Goal: Contribute content

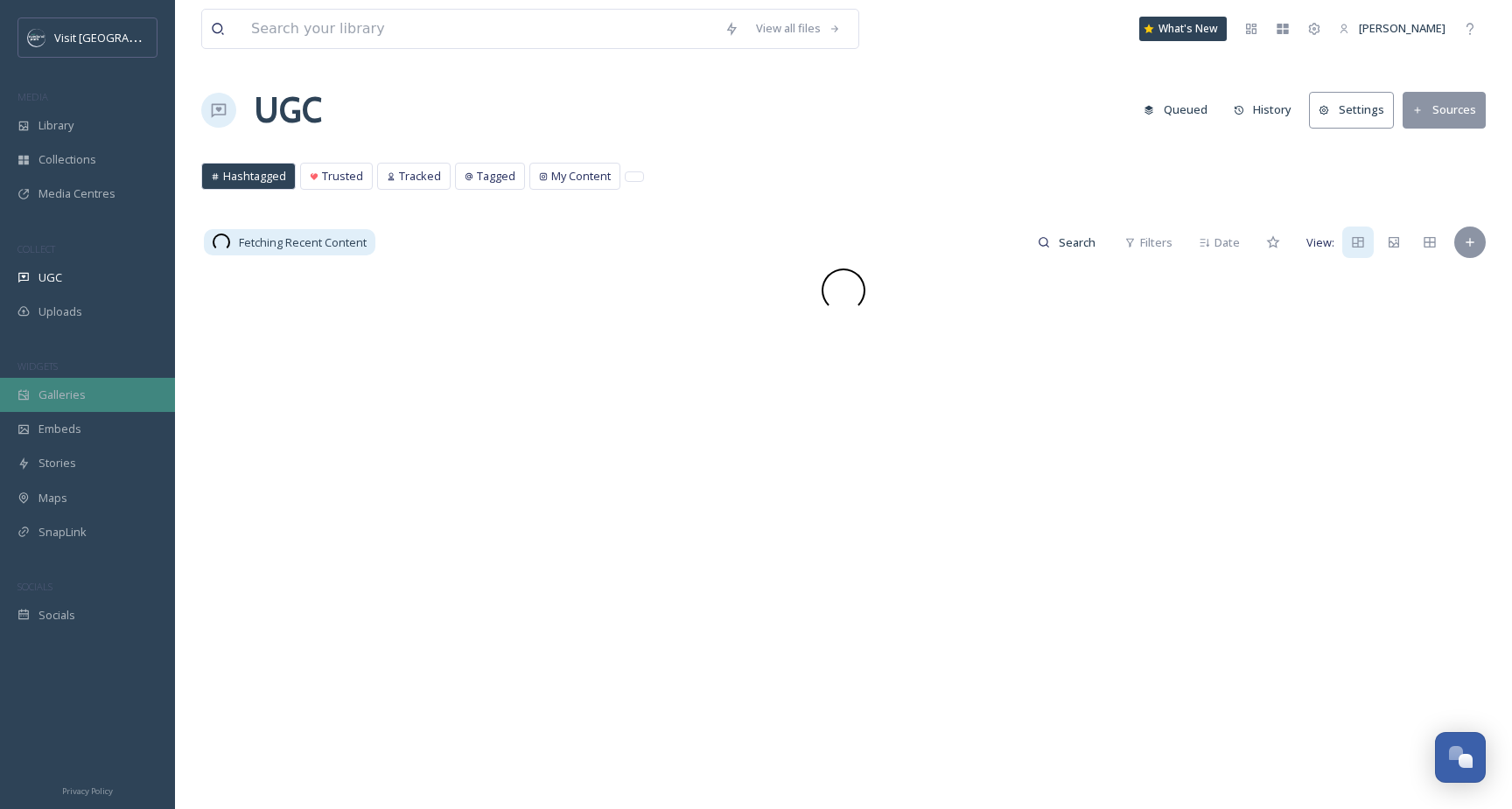
click at [69, 390] on span "Galleries" at bounding box center [62, 395] width 47 height 16
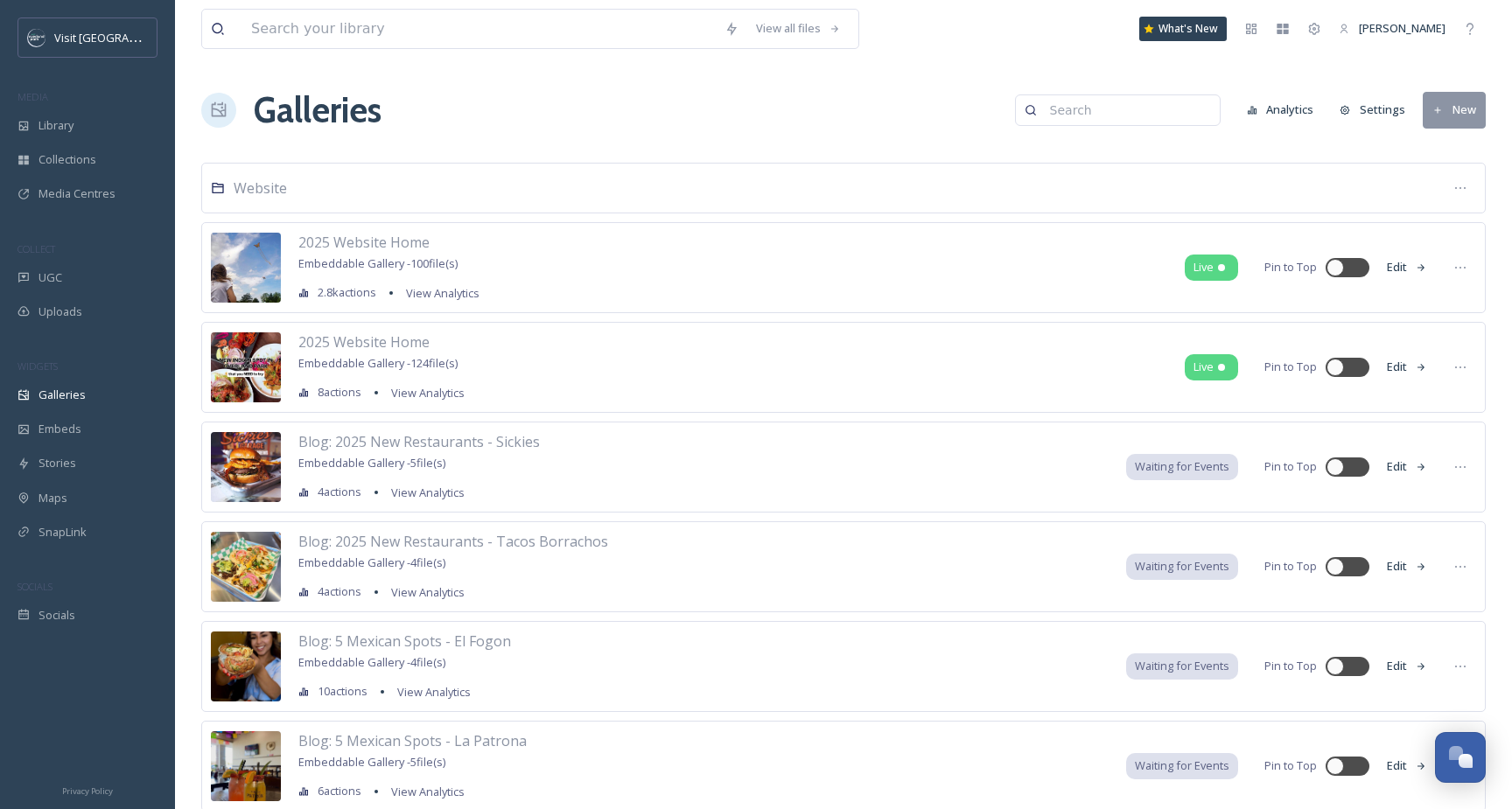
click at [1467, 105] on button "New" at bounding box center [1454, 110] width 63 height 36
click at [1454, 130] on div "Galleries Analytics Settings New Gallery Folder" at bounding box center [843, 110] width 1284 height 52
click at [1431, 101] on button "New" at bounding box center [1454, 110] width 63 height 36
click at [1441, 157] on span "Gallery" at bounding box center [1457, 150] width 37 height 16
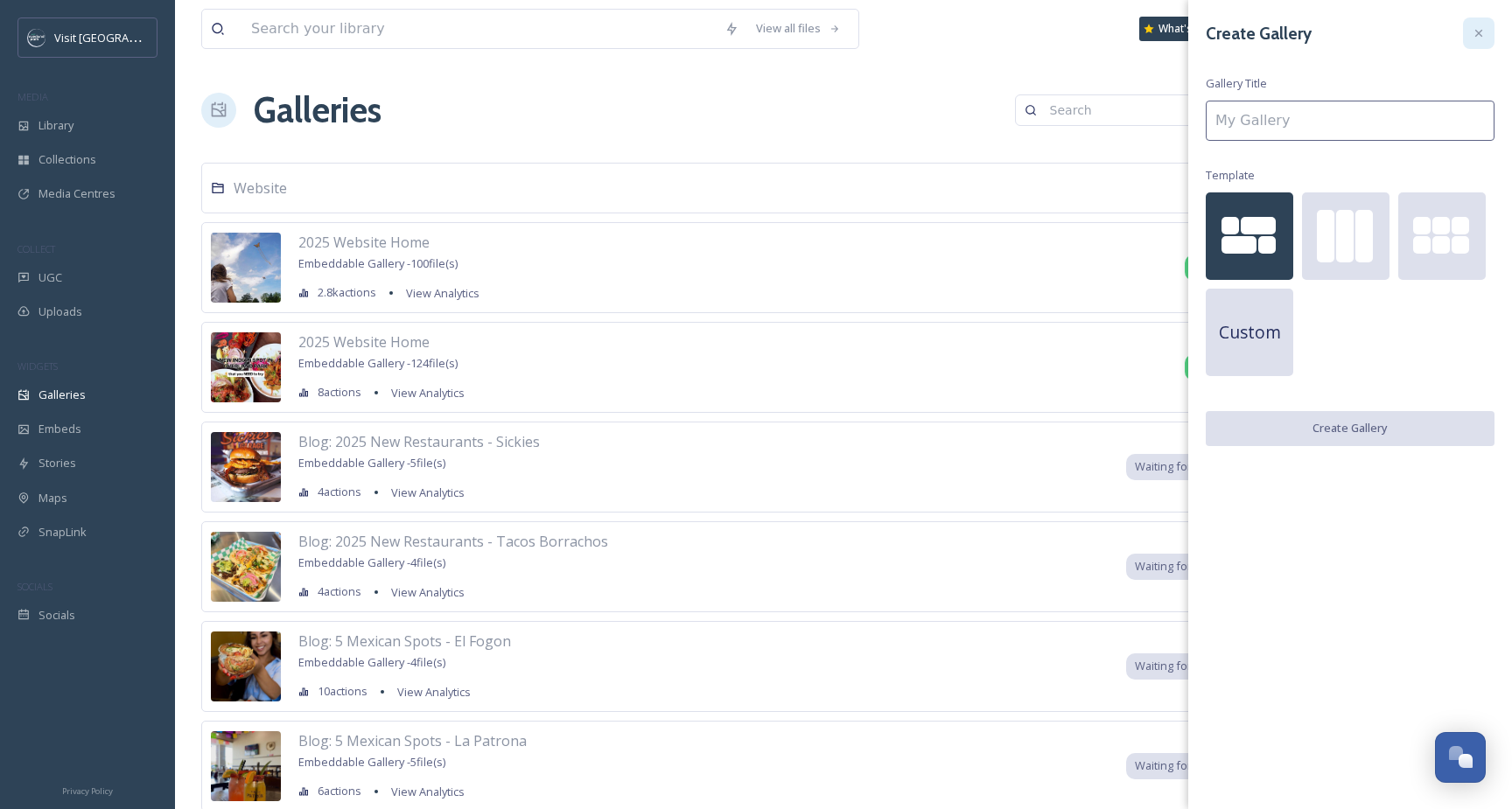
click at [1473, 41] on div at bounding box center [1478, 32] width 32 height 32
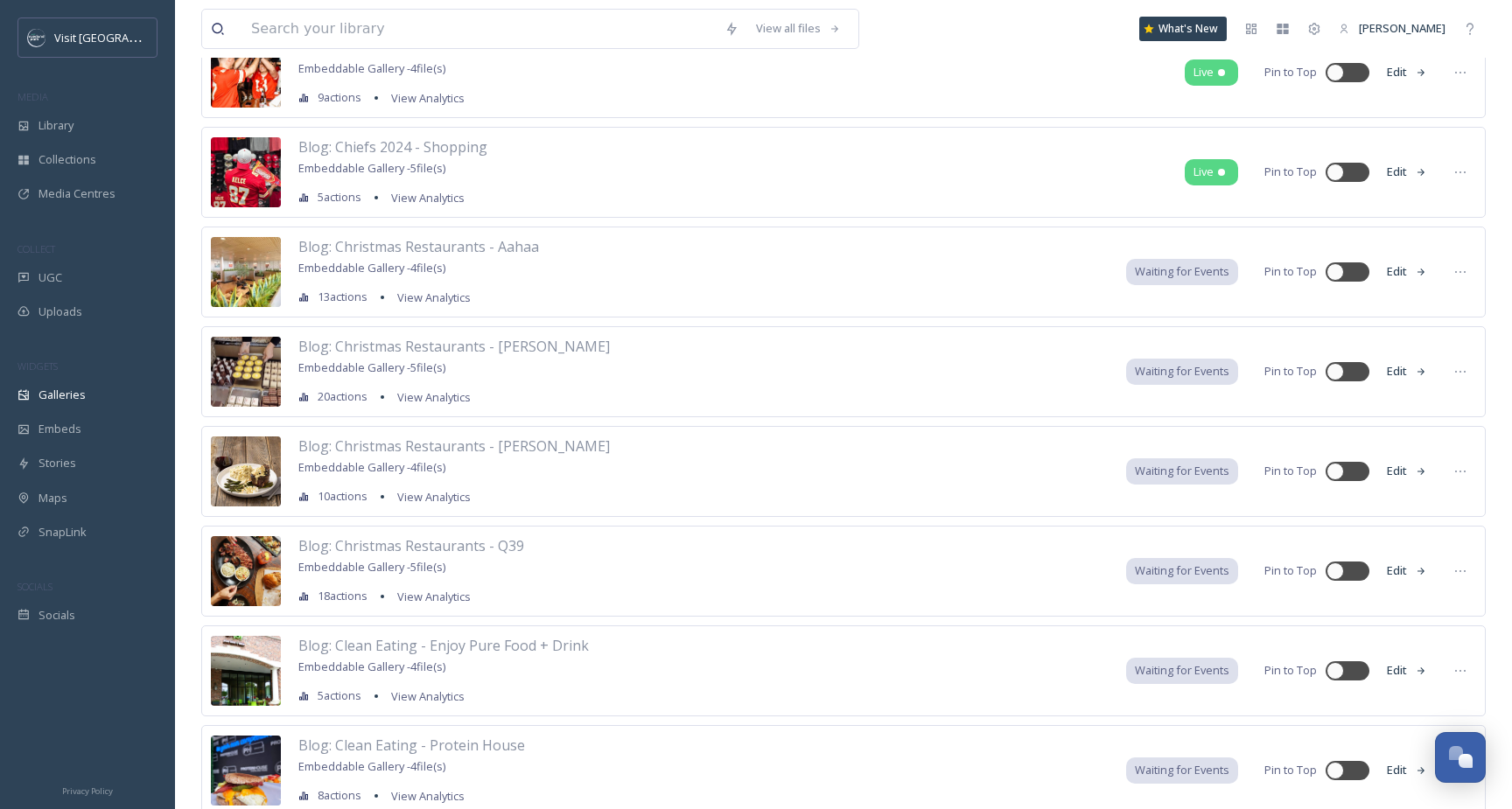
scroll to position [5841, 0]
